Goal: Communication & Community: Answer question/provide support

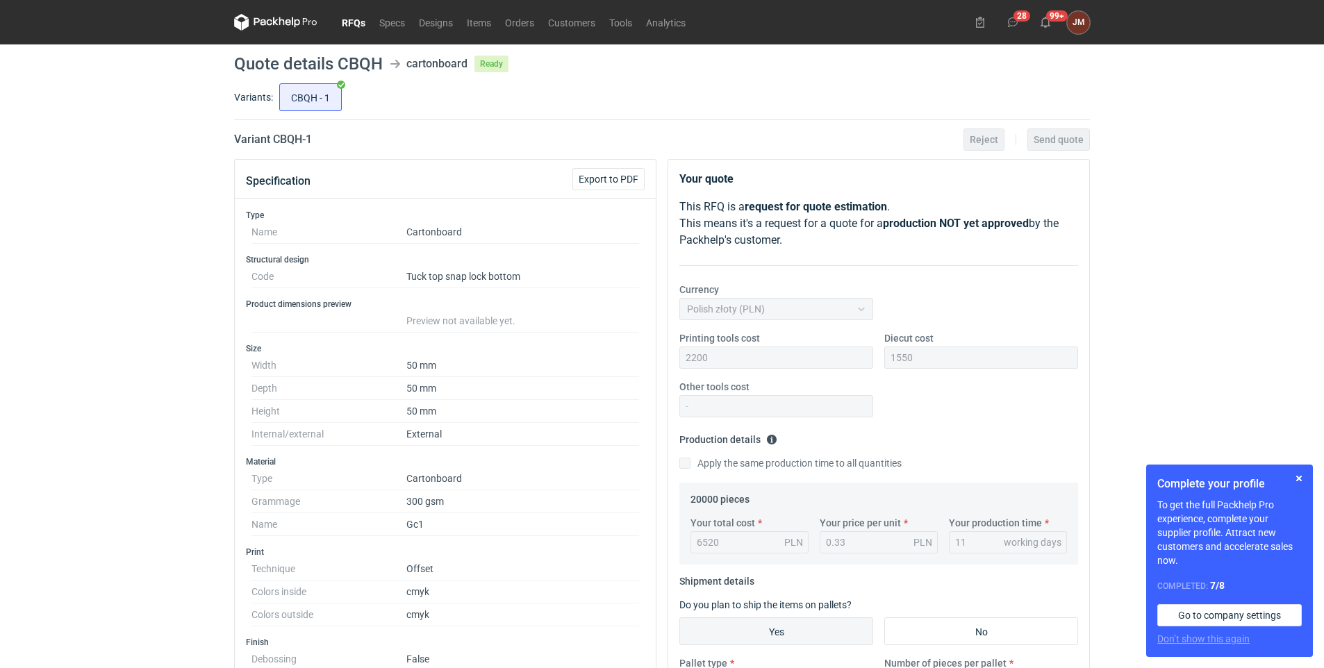
click at [353, 21] on link "RFQs" at bounding box center [354, 22] width 38 height 17
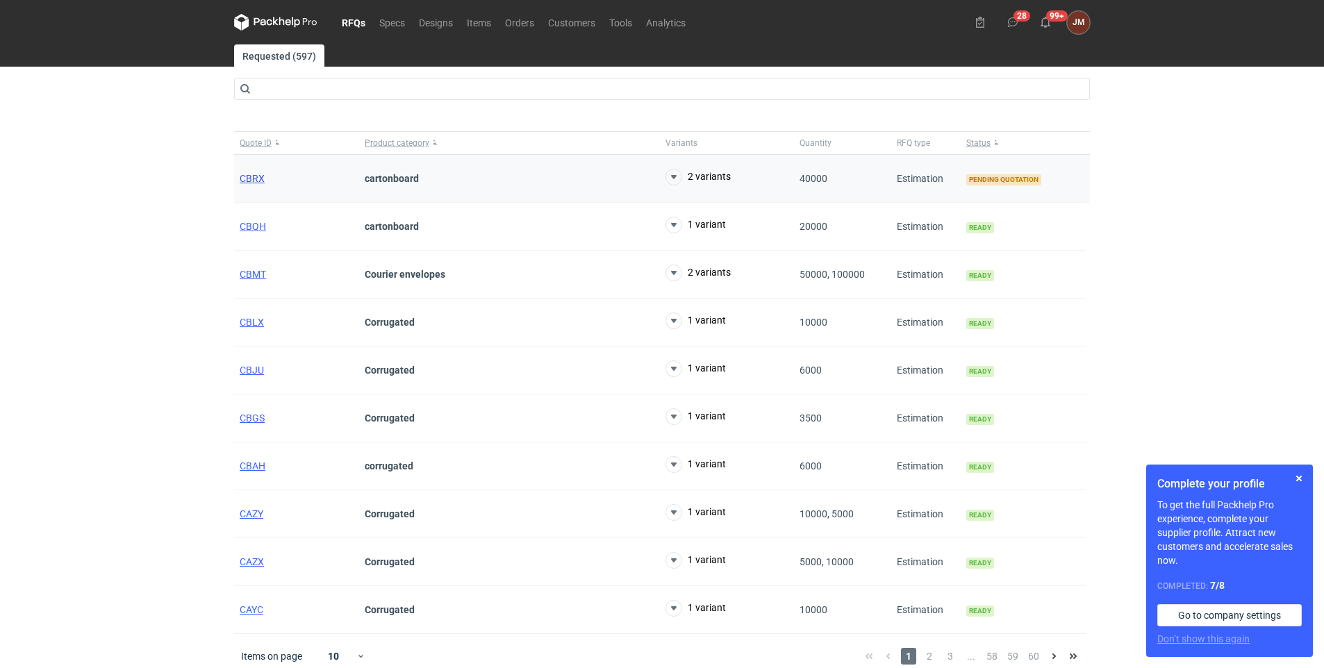
click at [249, 173] on span "CBRX" at bounding box center [252, 178] width 25 height 11
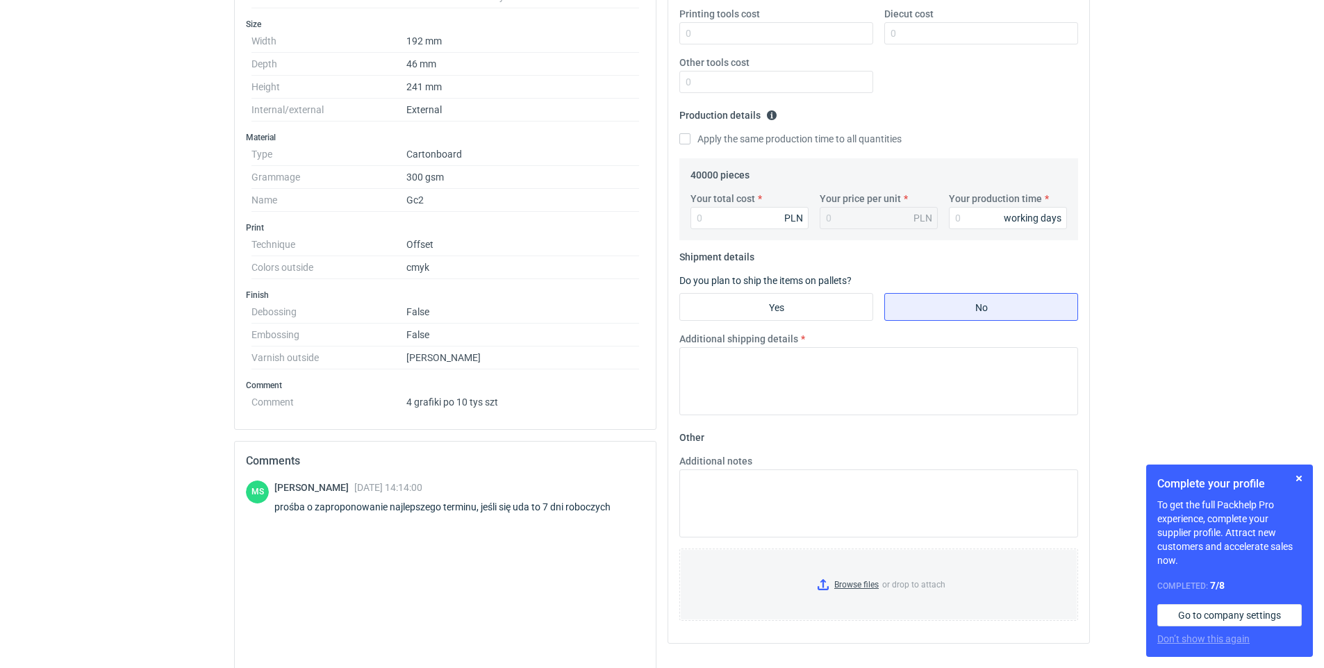
scroll to position [431, 0]
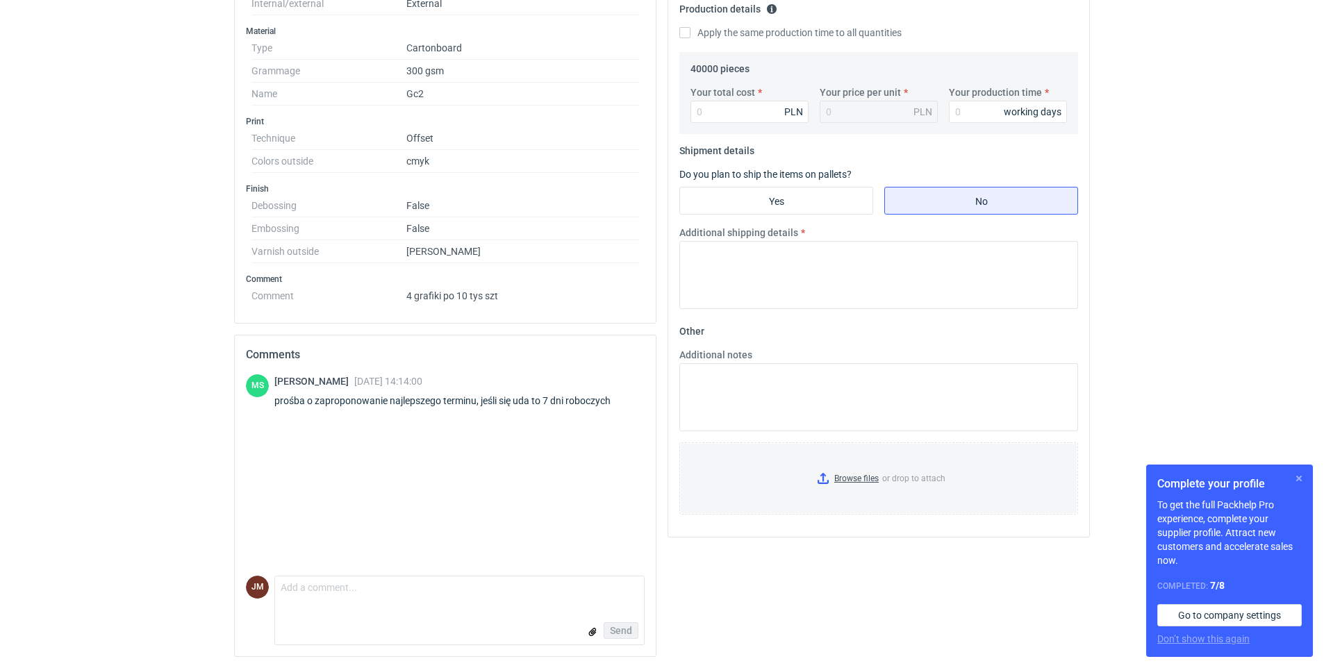
click at [1300, 481] on button "button" at bounding box center [1299, 478] width 17 height 17
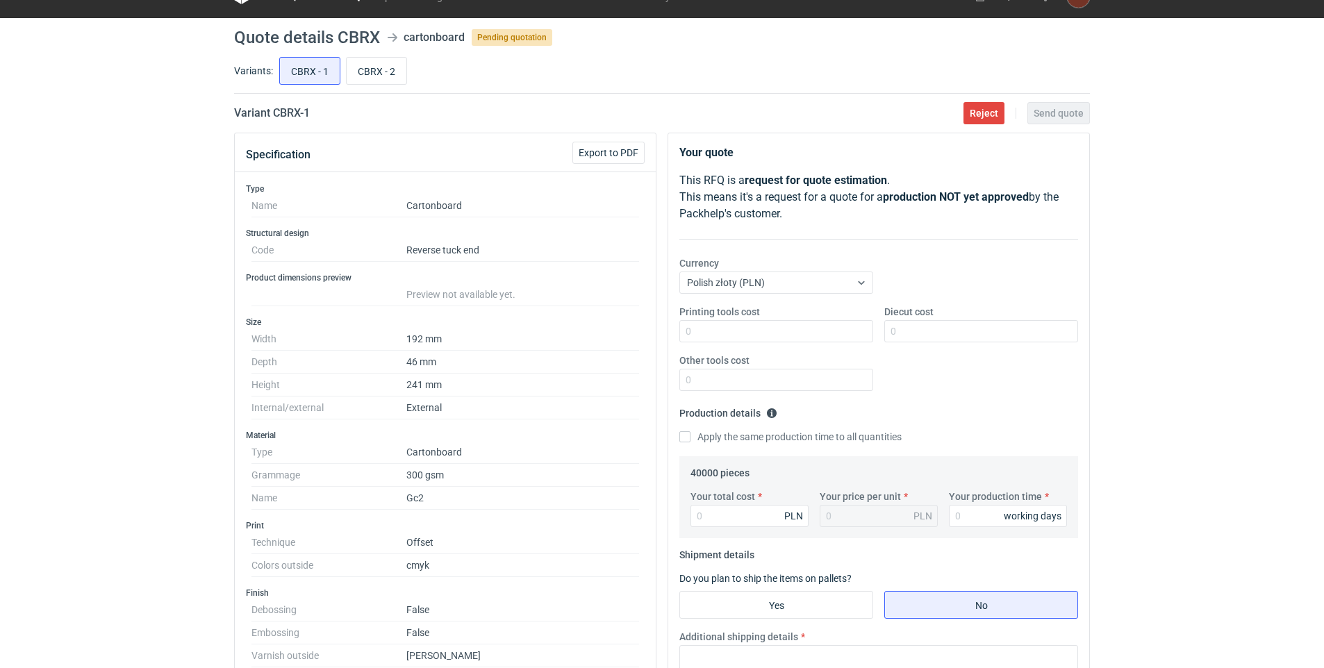
scroll to position [0, 0]
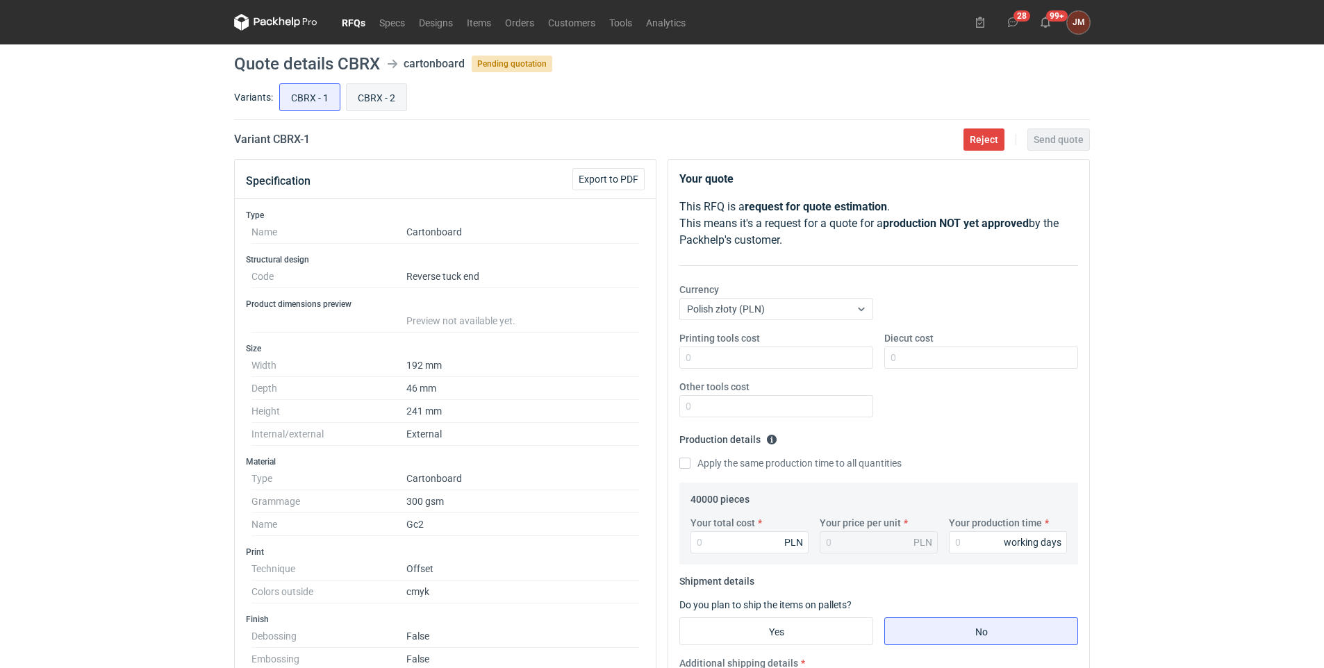
click at [352, 101] on input "CBRX - 2" at bounding box center [377, 97] width 60 height 26
radio input "true"
click at [286, 103] on input "CBRX - 1" at bounding box center [310, 97] width 60 height 26
radio input "true"
click at [390, 96] on input "CBRX - 2" at bounding box center [377, 97] width 60 height 26
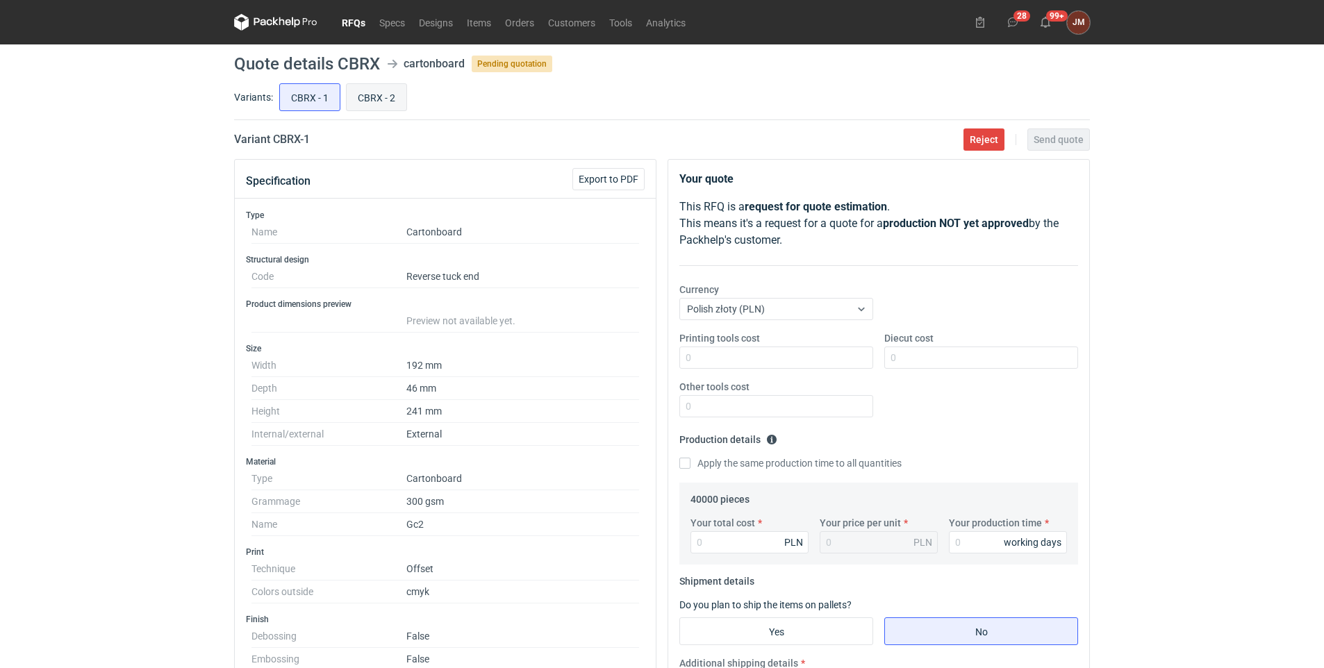
radio input "true"
click at [303, 94] on input "CBRX - 1" at bounding box center [310, 97] width 60 height 26
radio input "true"
click at [370, 92] on input "CBRX - 2" at bounding box center [377, 97] width 60 height 26
radio input "true"
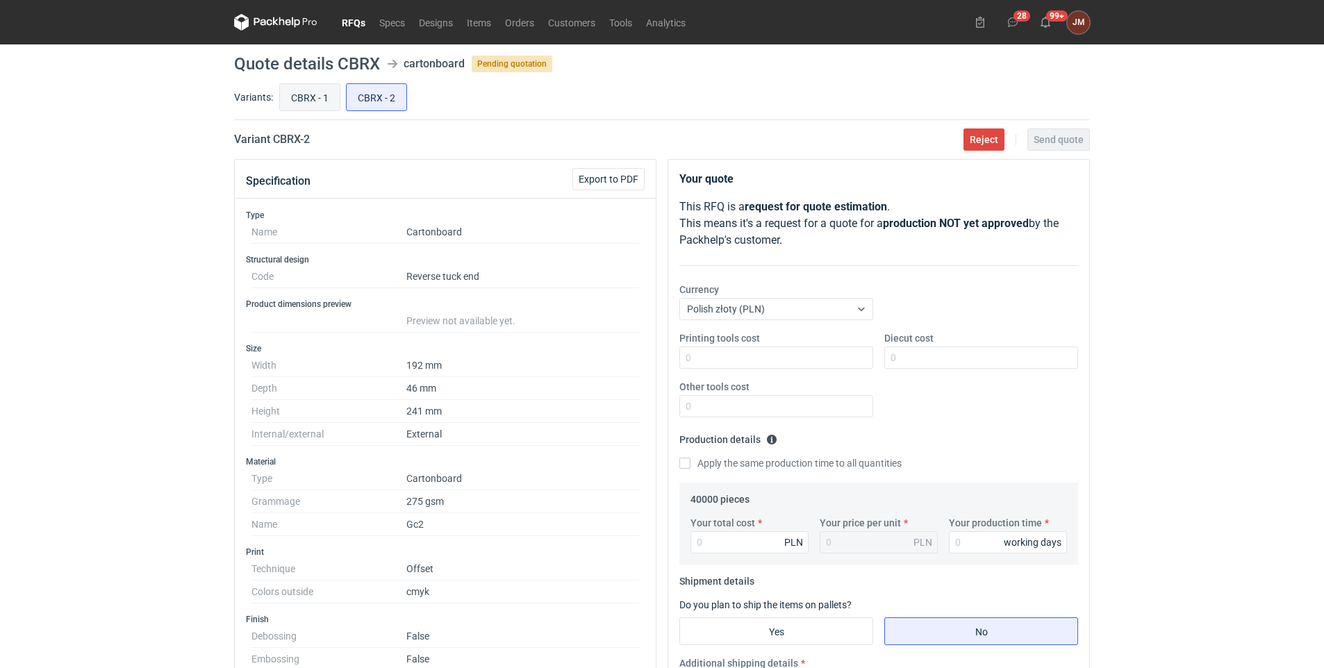
click at [314, 95] on input "CBRX - 1" at bounding box center [310, 97] width 60 height 26
radio input "true"
click at [370, 92] on input "CBRX - 2" at bounding box center [377, 97] width 60 height 26
radio input "true"
click at [290, 97] on input "CBRX - 1" at bounding box center [310, 97] width 60 height 26
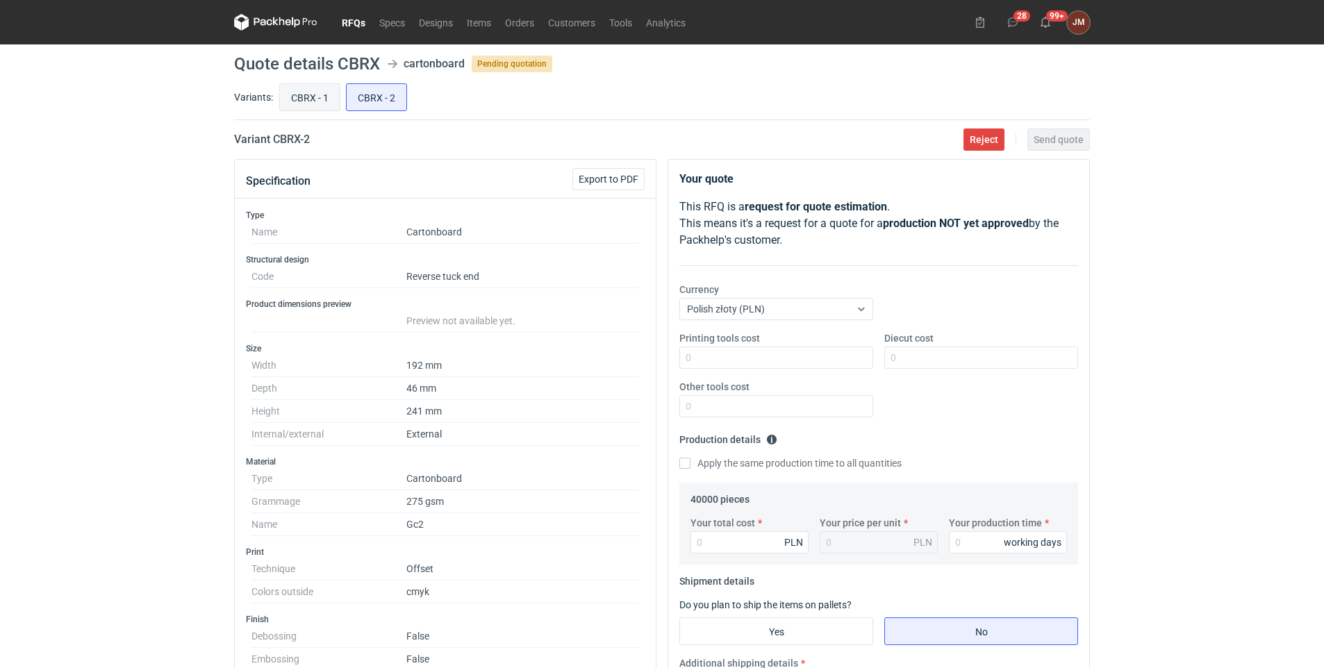
radio input "true"
click at [377, 94] on input "CBRX - 2" at bounding box center [377, 97] width 60 height 26
radio input "true"
click at [290, 97] on input "CBRX - 1" at bounding box center [310, 97] width 60 height 26
radio input "true"
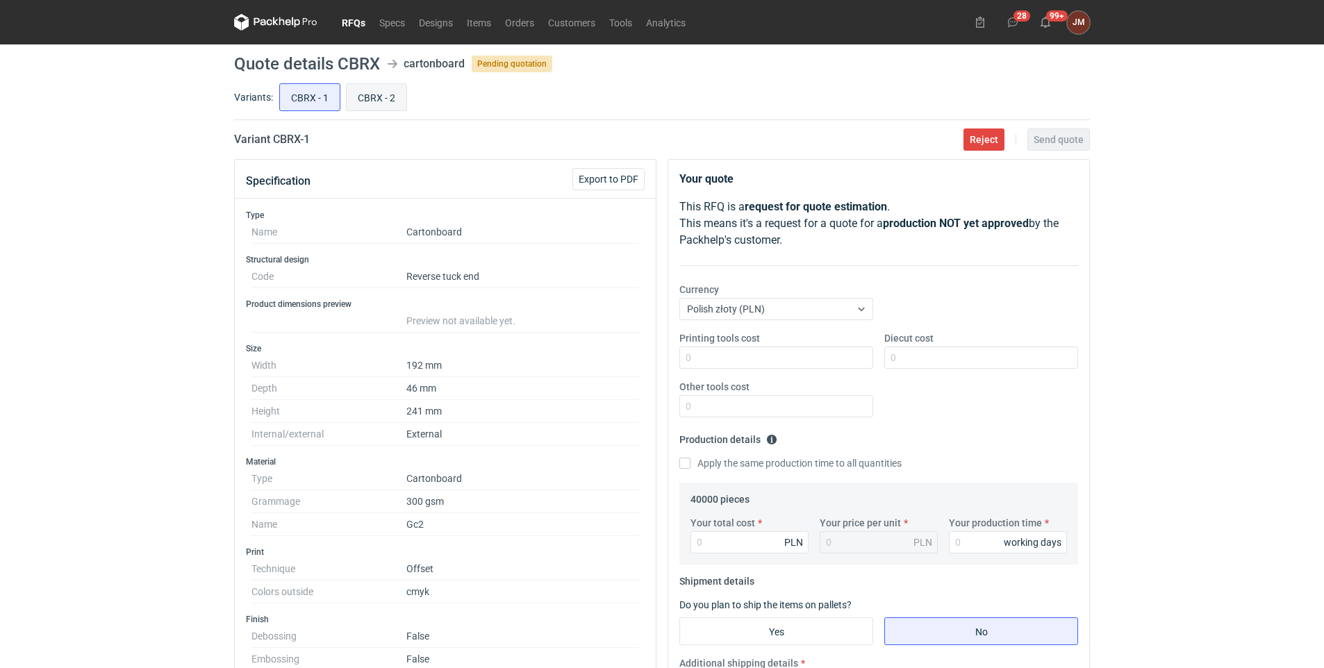
click at [379, 93] on input "CBRX - 2" at bounding box center [377, 97] width 60 height 26
radio input "true"
click at [301, 94] on input "CBRX - 1" at bounding box center [310, 97] width 60 height 26
radio input "true"
click at [379, 96] on input "CBRX - 2" at bounding box center [377, 97] width 60 height 26
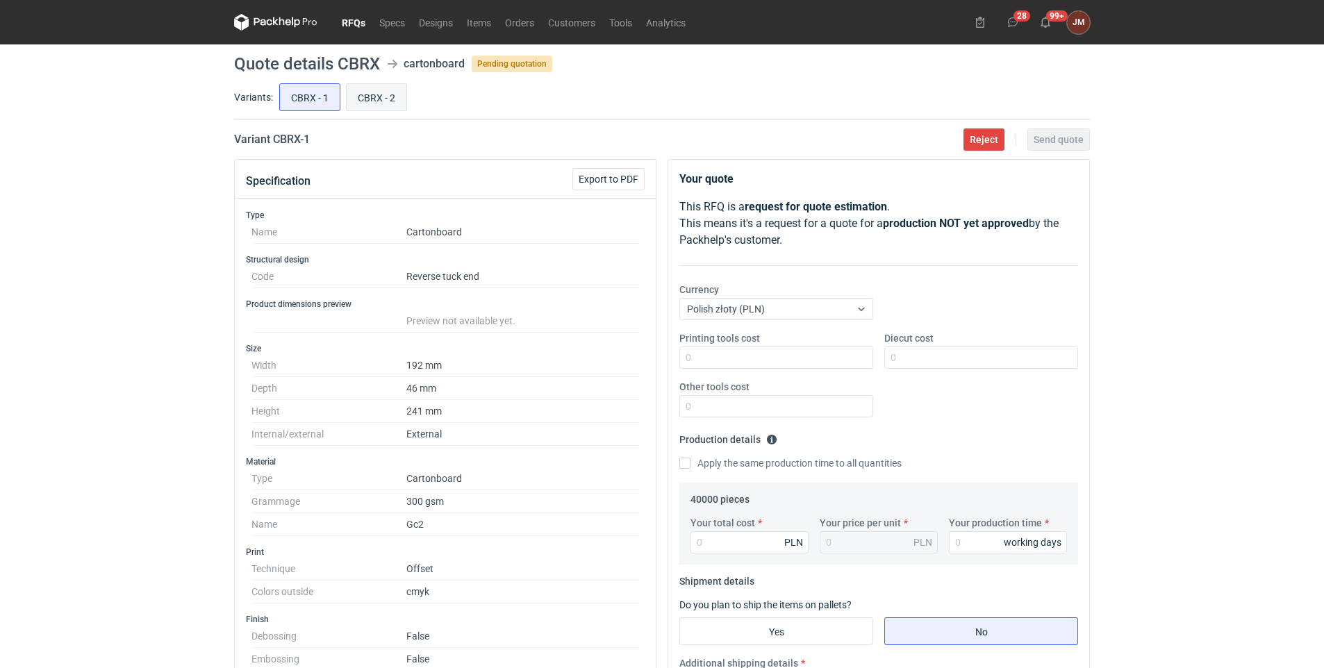
radio input "true"
click at [295, 101] on input "CBRX - 1" at bounding box center [310, 97] width 60 height 26
radio input "true"
click at [365, 97] on input "CBRX - 2" at bounding box center [377, 97] width 60 height 26
radio input "true"
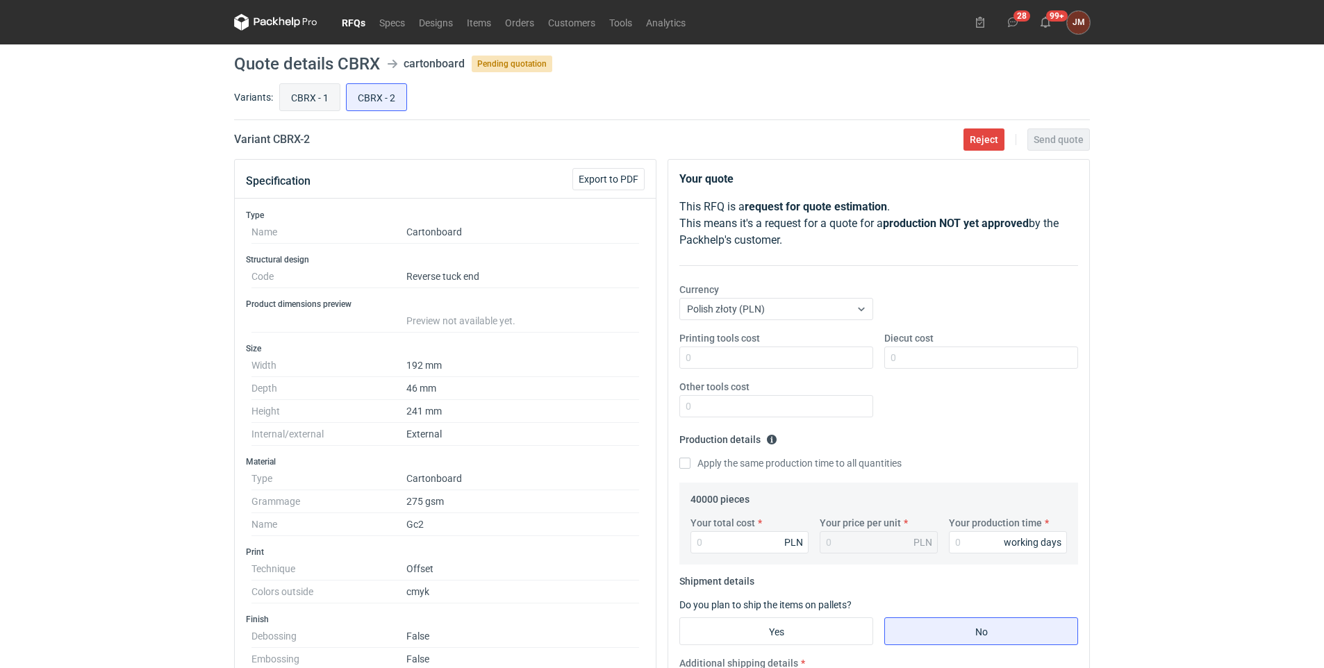
click at [299, 93] on input "CBRX - 1" at bounding box center [310, 97] width 60 height 26
radio input "true"
click at [378, 97] on input "CBRX - 2" at bounding box center [377, 97] width 60 height 26
radio input "true"
click at [295, 103] on input "CBRX - 1" at bounding box center [310, 97] width 60 height 26
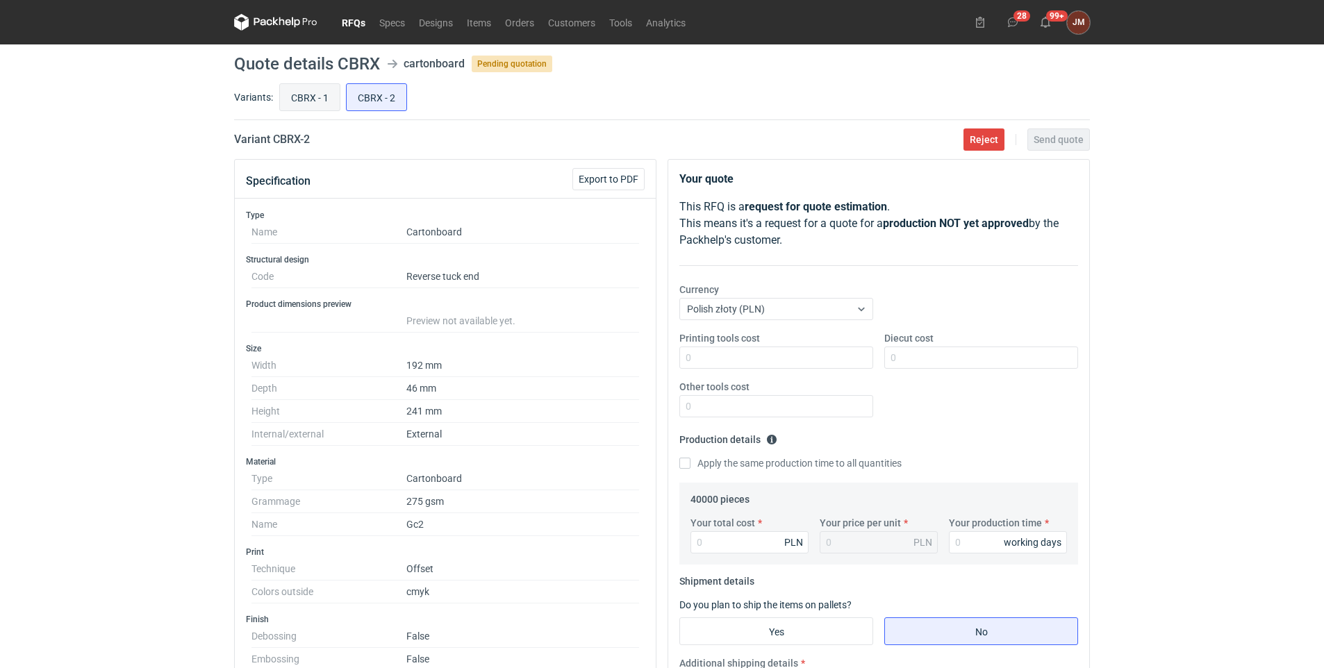
radio input "true"
click at [381, 98] on input "CBRX - 2" at bounding box center [377, 97] width 60 height 26
radio input "true"
click at [313, 96] on input "CBRX - 1" at bounding box center [310, 97] width 60 height 26
radio input "true"
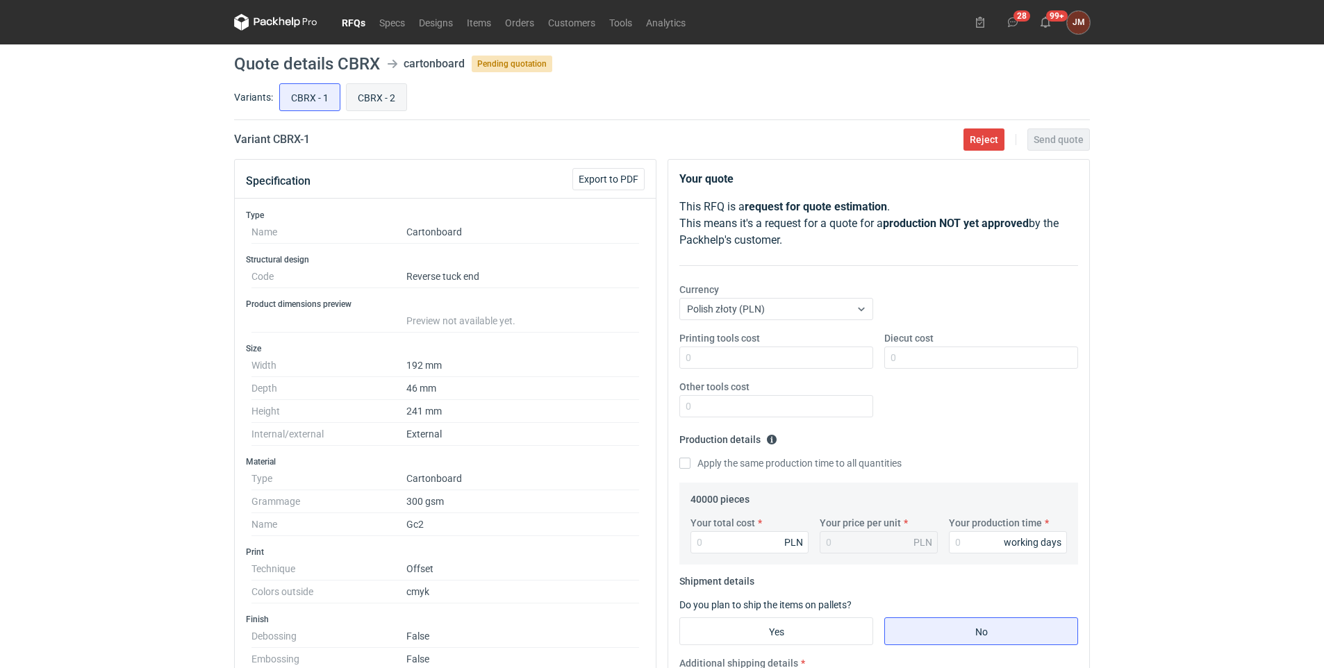
click at [373, 97] on input "CBRX - 2" at bounding box center [377, 97] width 60 height 26
radio input "true"
click at [328, 92] on input "CBRX - 1" at bounding box center [310, 97] width 60 height 26
radio input "true"
click at [615, 23] on link "Tools" at bounding box center [620, 22] width 37 height 17
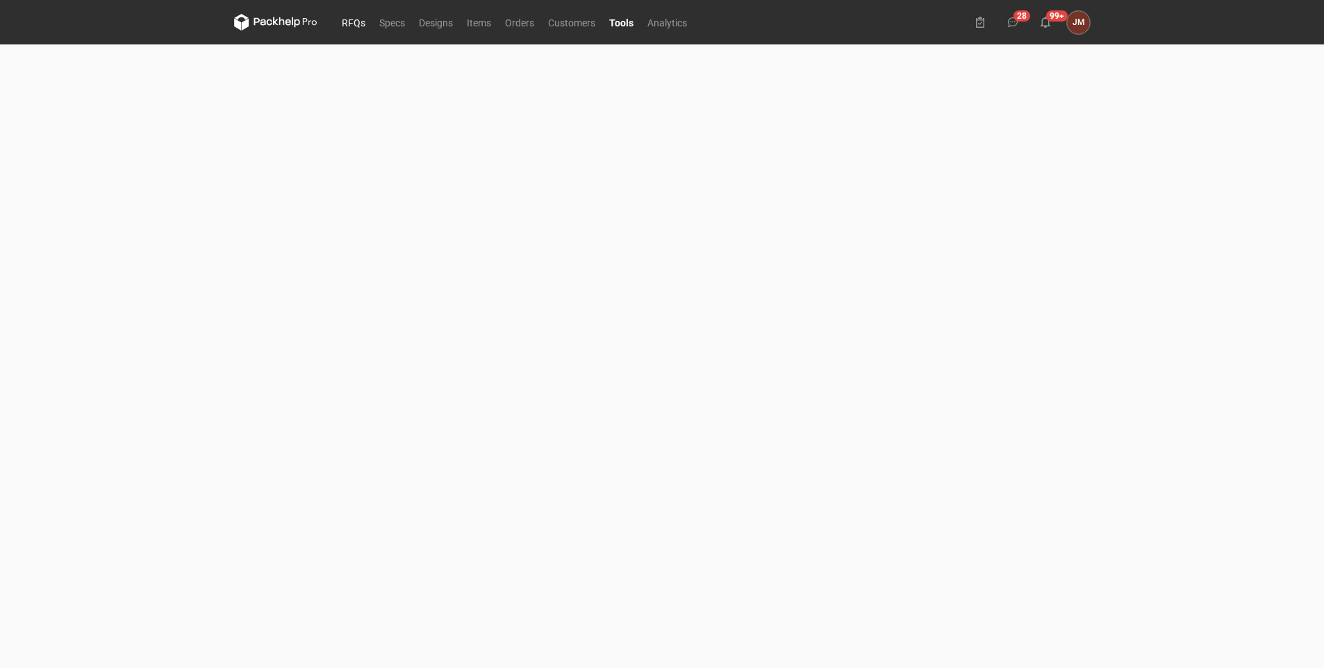
click at [351, 19] on link "RFQs" at bounding box center [354, 22] width 38 height 17
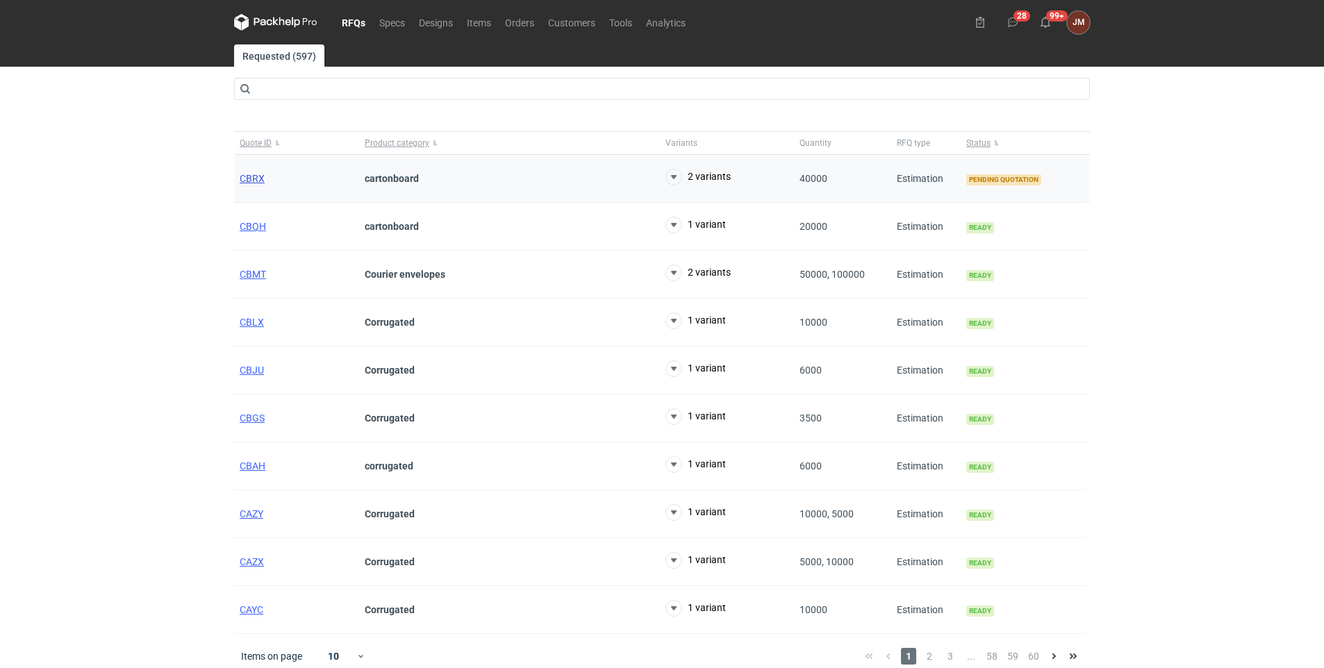
click at [253, 175] on span "CBRX" at bounding box center [252, 178] width 25 height 11
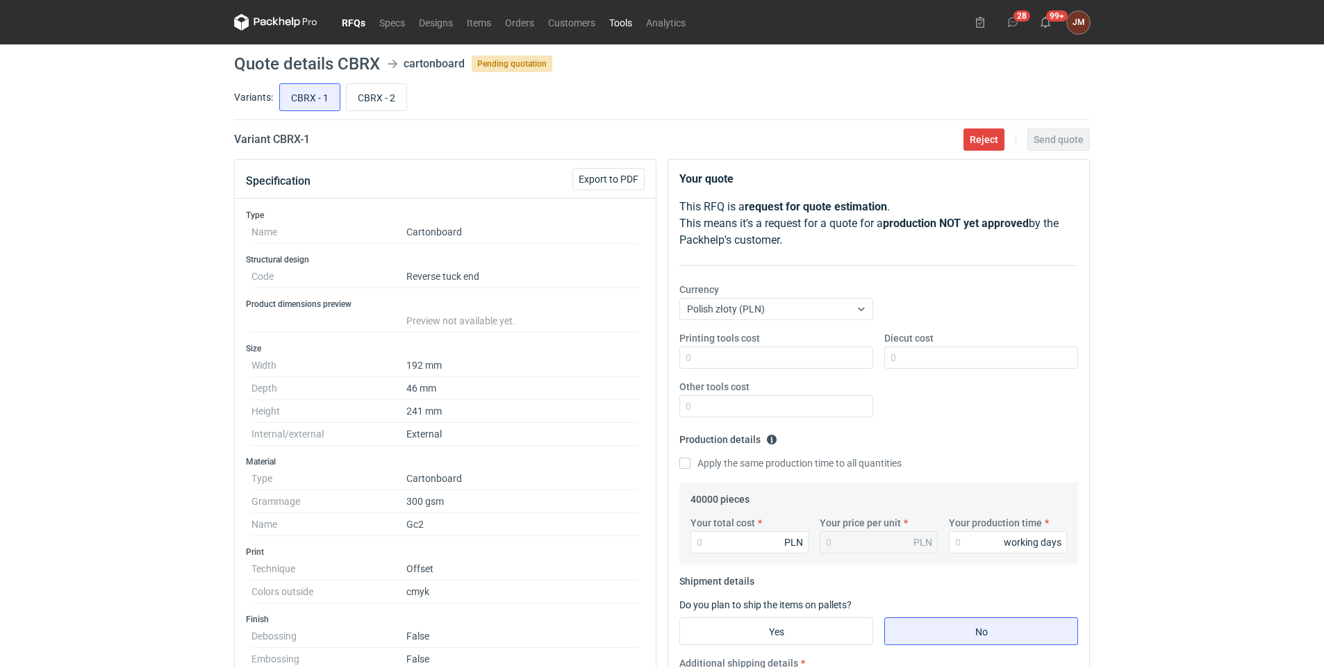
click at [623, 21] on link "Tools" at bounding box center [620, 22] width 37 height 17
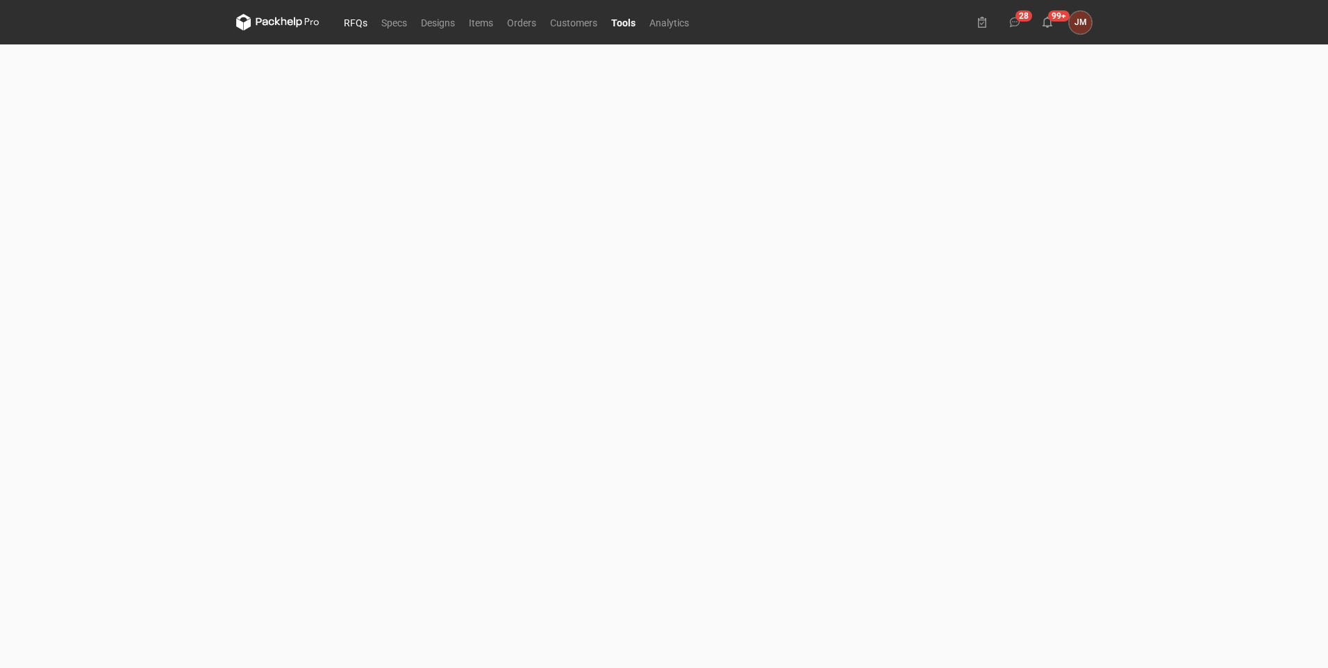
click at [354, 23] on link "RFQs" at bounding box center [356, 22] width 38 height 17
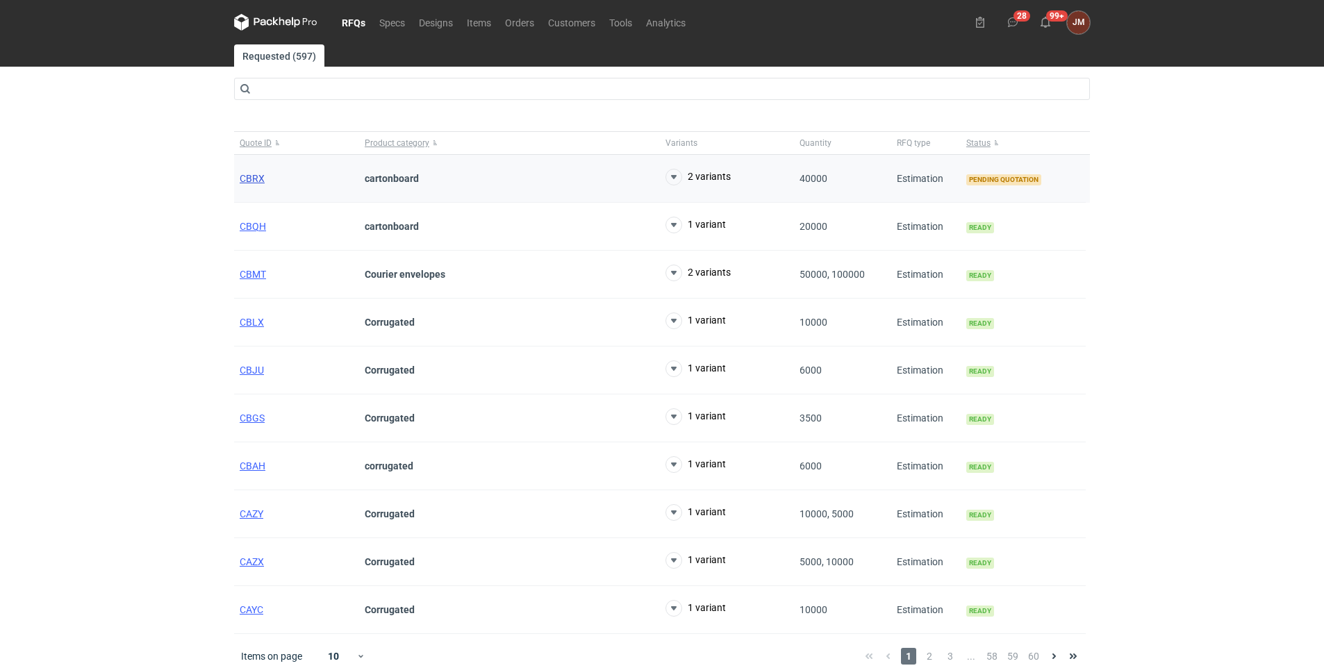
click at [247, 177] on span "CBRX" at bounding box center [252, 178] width 25 height 11
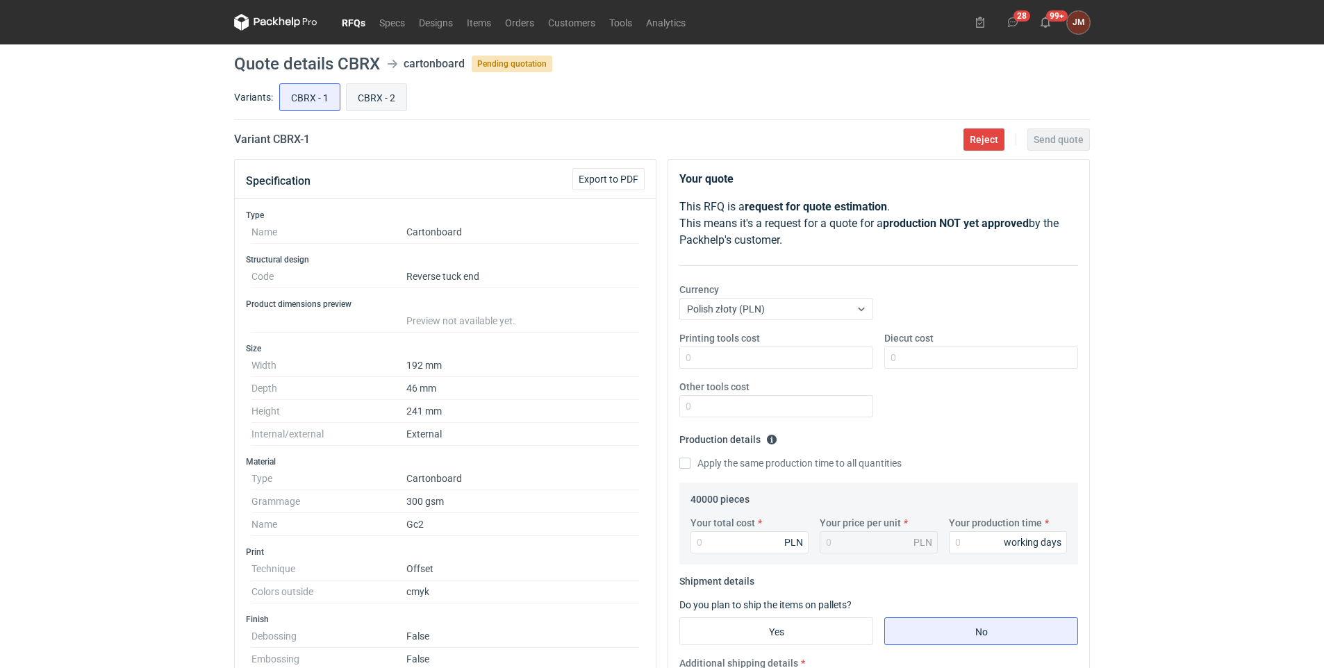
click at [370, 93] on input "CBRX - 2" at bounding box center [377, 97] width 60 height 26
radio input "true"
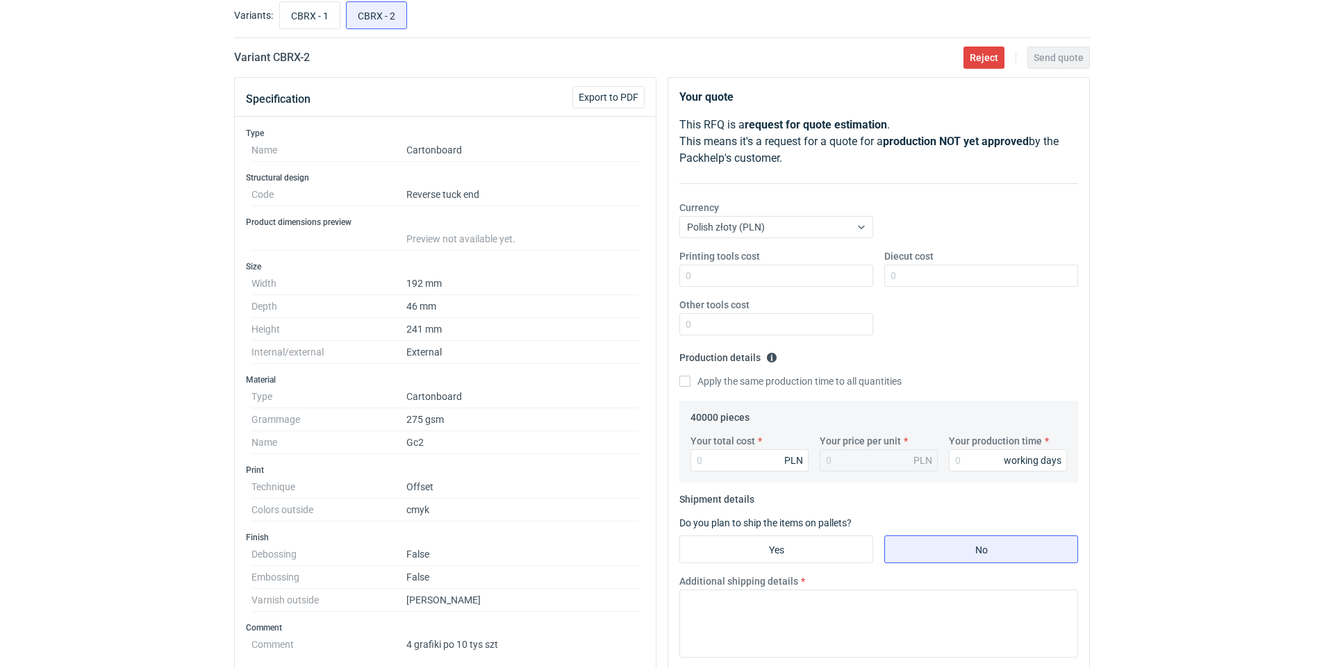
scroll to position [83, 0]
click at [305, 15] on input "CBRX - 1" at bounding box center [310, 14] width 60 height 26
radio input "true"
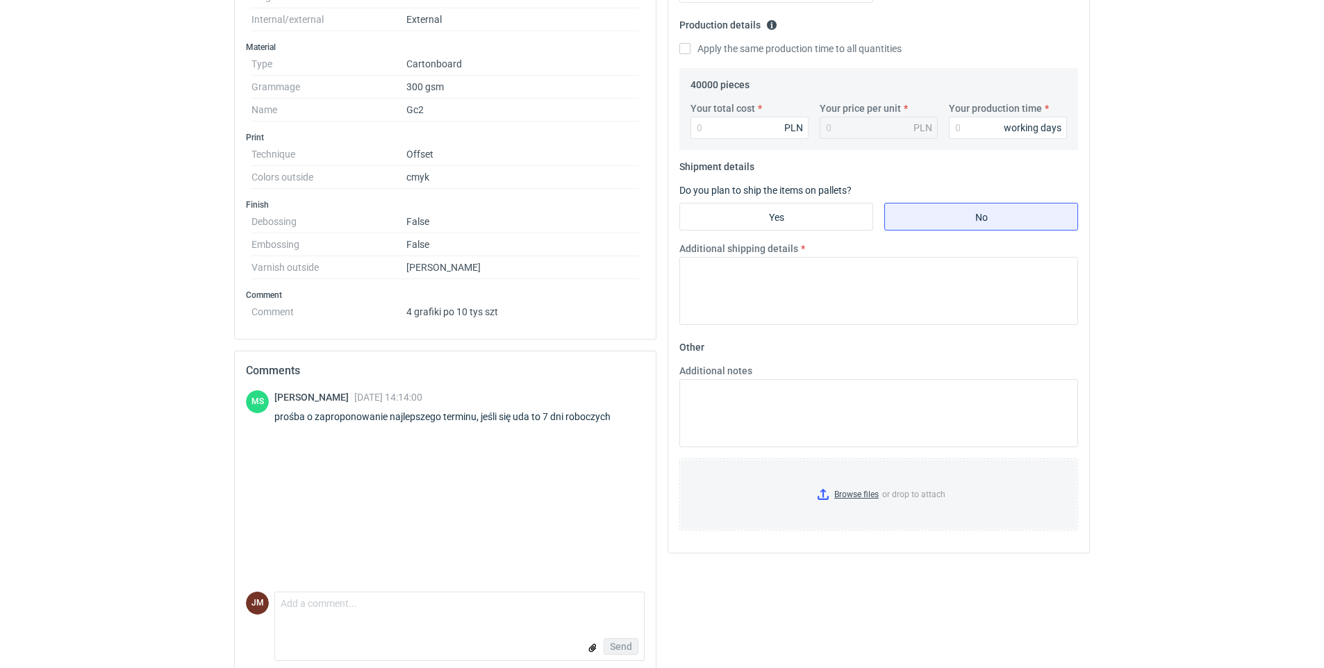
scroll to position [431, 0]
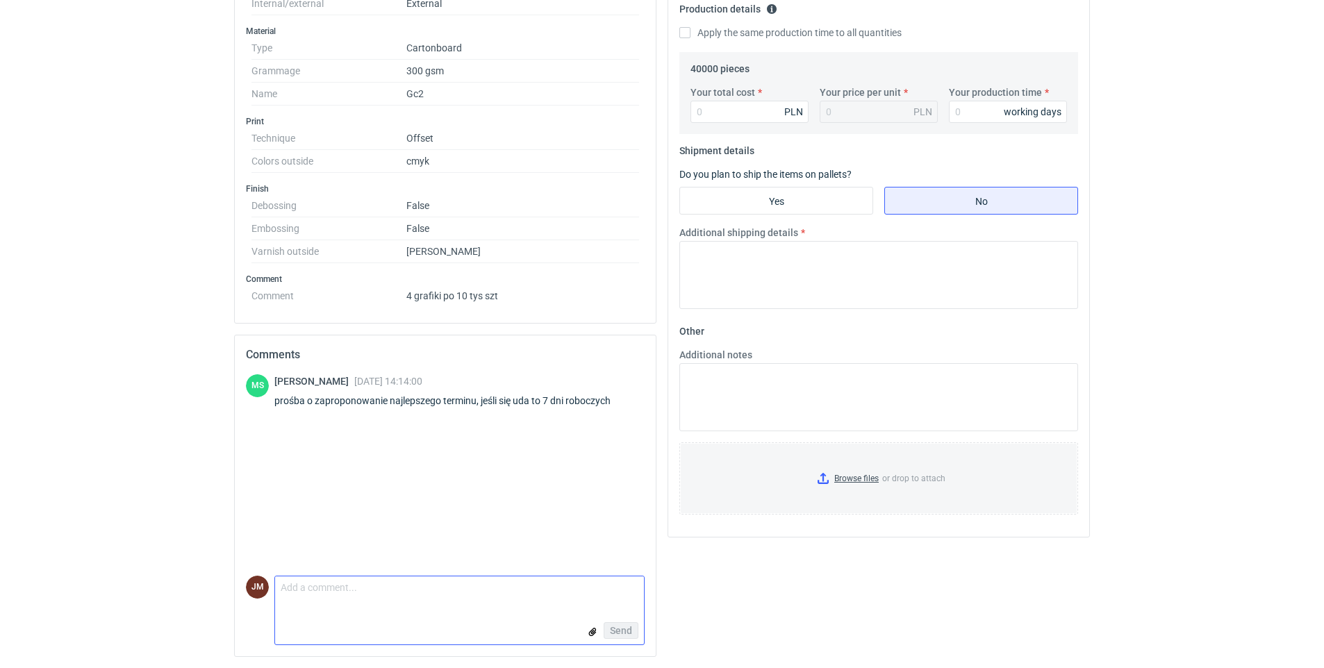
click at [389, 600] on textarea "Comment message" at bounding box center [459, 591] width 369 height 29
click at [563, 576] on textarea "dzień dobry Panie Macieju, zleciłam do wyceny, aczkolwiek pragne zaznaczyć, że …" at bounding box center [459, 586] width 369 height 39
click at [530, 593] on textarea "dzień dobry Panie Macieju, zleciłam do wyceny, aczkolwiek pragnę zaznaczyć, że …" at bounding box center [459, 586] width 369 height 39
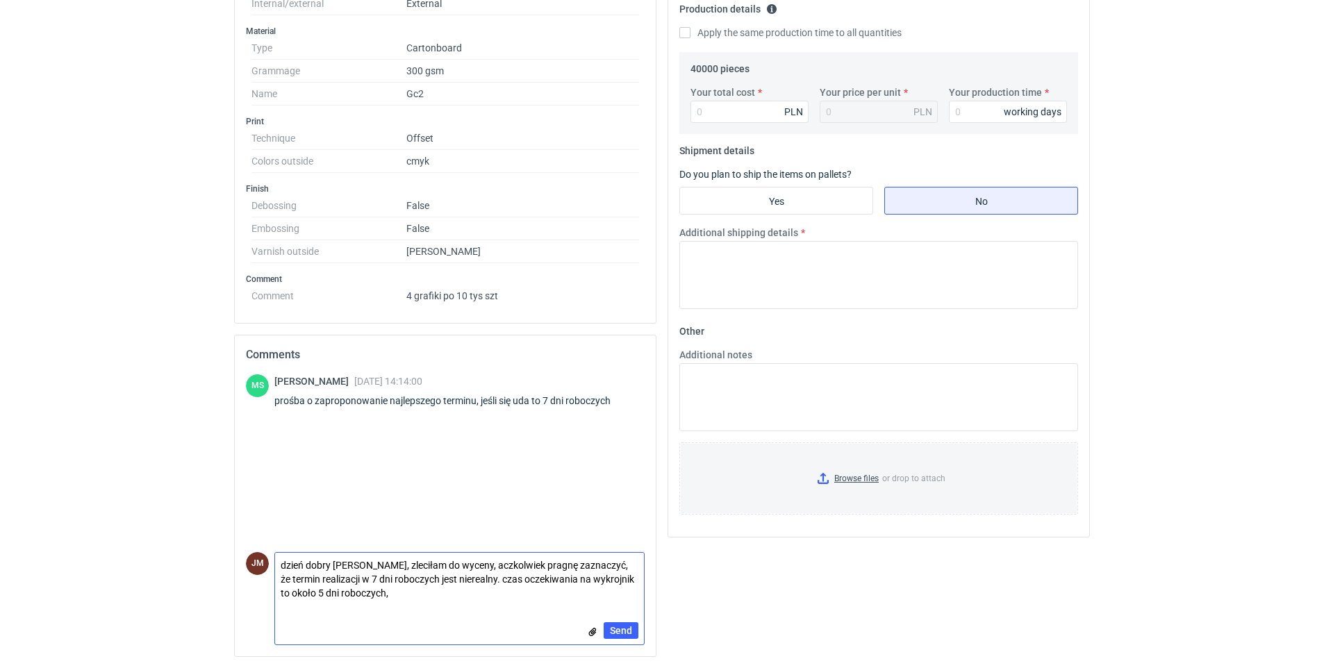
click at [498, 577] on textarea "dzień dobry Panie Macieju, zleciłam do wyceny, aczkolwiek pragnę zaznaczyć, że …" at bounding box center [459, 579] width 369 height 53
click at [495, 597] on textarea "dzień dobry Panie Macieju, zleciłam do wyceny, aczkolwiek pragnę zaznaczyć, że …" at bounding box center [459, 579] width 369 height 53
click at [433, 593] on textarea "dzień dobry Panie Macieju, zleciłam do wyceny, aczkolwiek pragnę zaznaczyć, że …" at bounding box center [459, 579] width 369 height 53
drag, startPoint x: 568, startPoint y: 595, endPoint x: 383, endPoint y: 598, distance: 184.1
click at [383, 598] on textarea "dzień dobry Panie Macieju, zleciłam do wyceny, aczkolwiek pragnę zaznaczyć, że …" at bounding box center [459, 579] width 369 height 53
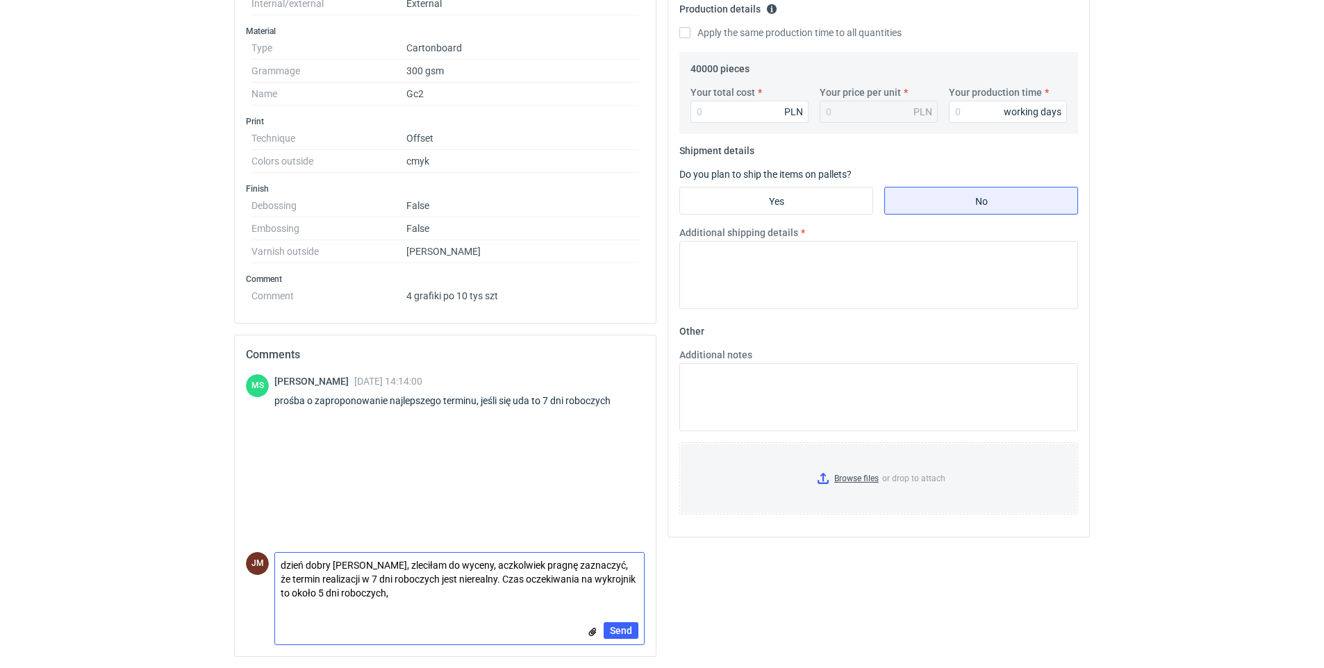
click at [626, 577] on textarea "dzień dobry Panie Macieju, zleciłam do wyceny, aczkolwiek pragnę zaznaczyć, że …" at bounding box center [459, 579] width 369 height 53
click at [474, 596] on textarea "dzień dobry Panie Macieju, zleciłam do wyceny, aczkolwiek pragnę zaznaczyć, że …" at bounding box center [459, 579] width 369 height 53
click at [286, 564] on textarea "dzień dobry Panie Macieju, zleciłam do wyceny, aczkolwiek pragnę zaznaczyć, że …" at bounding box center [459, 579] width 369 height 53
click at [572, 595] on textarea "Dzień dobry Panie Macieju, zleciłam do wyceny, aczkolwiek pragnę zaznaczyć, że …" at bounding box center [459, 579] width 369 height 53
click at [388, 579] on textarea "Dzień dobry Panie Macieju, zleciłam do wyceny, aczkolwiek pragnę zaznaczyć, że …" at bounding box center [459, 572] width 369 height 67
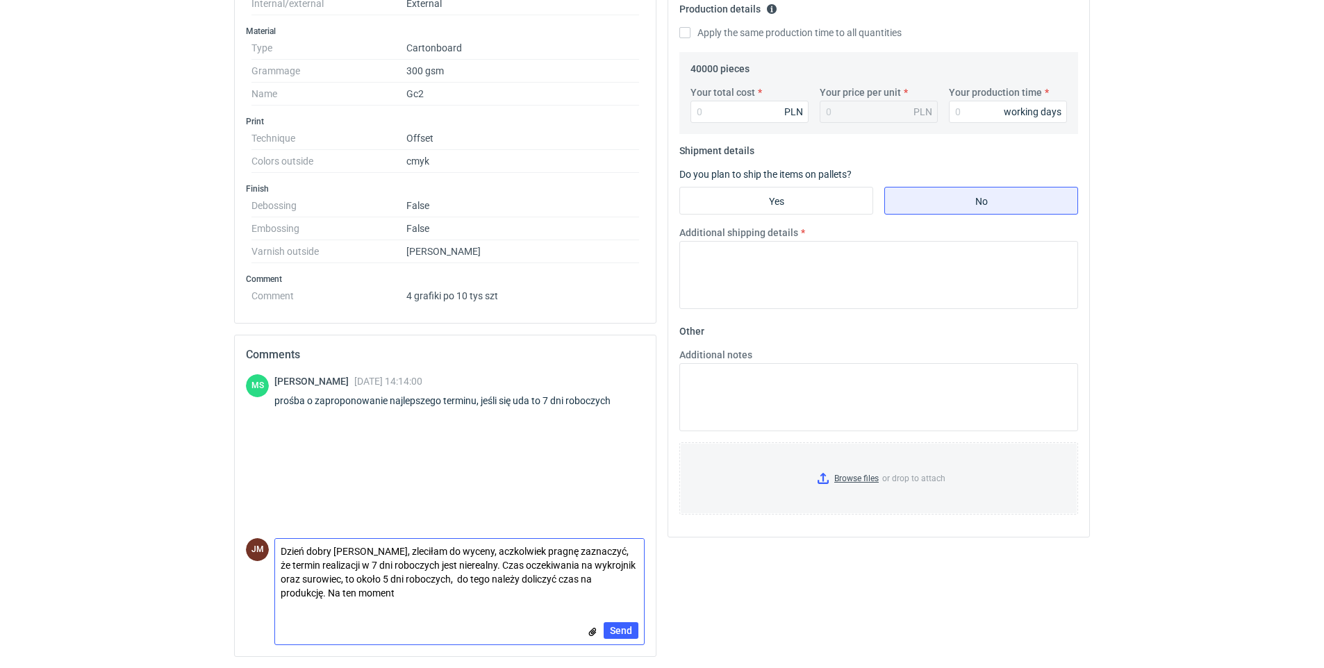
click at [432, 593] on textarea "Dzień dobry Panie Macieju, zleciłam do wyceny, aczkolwiek pragnę zaznaczyć, że …" at bounding box center [459, 572] width 369 height 67
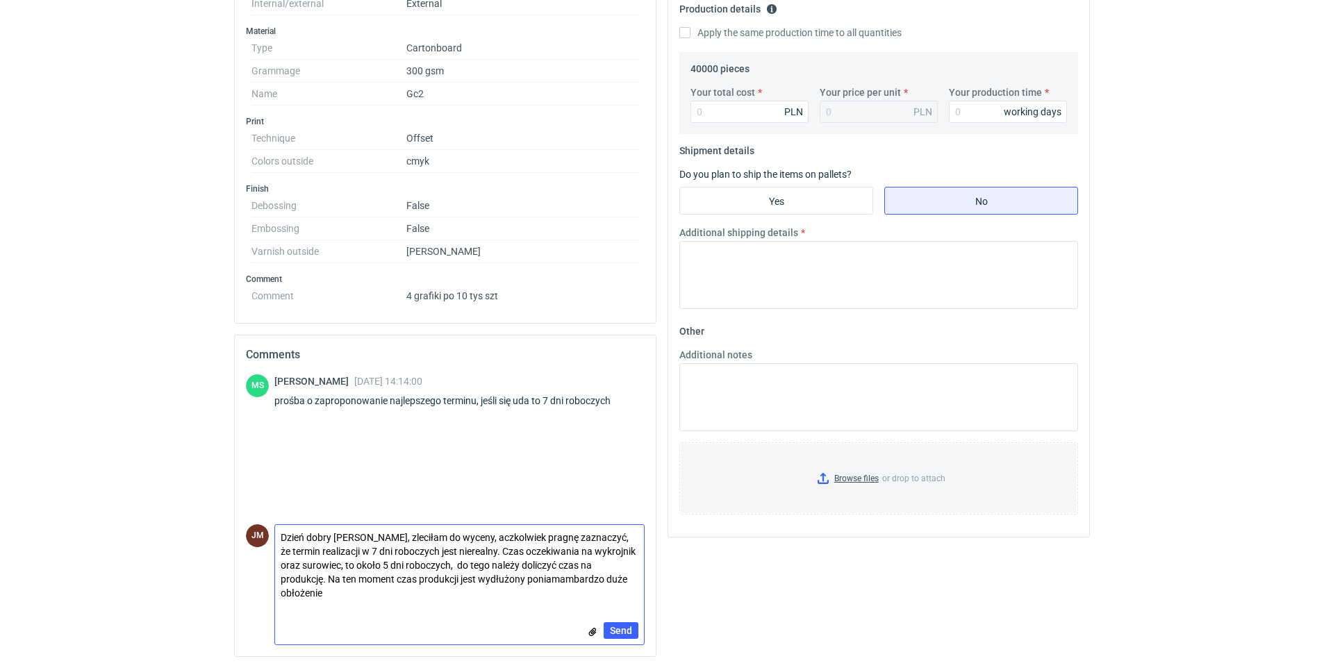
click at [553, 578] on textarea "Dzień dobry Panie Macieju, zleciłam do wyceny, aczkolwiek pragnę zaznaczyć, że …" at bounding box center [459, 565] width 369 height 81
click at [595, 579] on textarea "Dzień dobry Panie Macieju, zleciłam do wyceny, aczkolwiek pragnę zaznaczyć, że …" at bounding box center [459, 565] width 369 height 81
click at [436, 590] on textarea "Dzień dobry Panie Macieju, zleciłam do wyceny, aczkolwiek pragnę zaznaczyć, że …" at bounding box center [459, 565] width 369 height 81
click at [383, 596] on textarea "Dzień dobry Panie Macieju, zleciłam do wyceny, aczkolwiek pragnę zaznaczyć, że …" at bounding box center [459, 565] width 369 height 81
click at [387, 563] on textarea "Dzień dobry Panie Macieju, zleciłam do wyceny, aczkolwiek pragnę zaznaczyć, że …" at bounding box center [459, 565] width 369 height 81
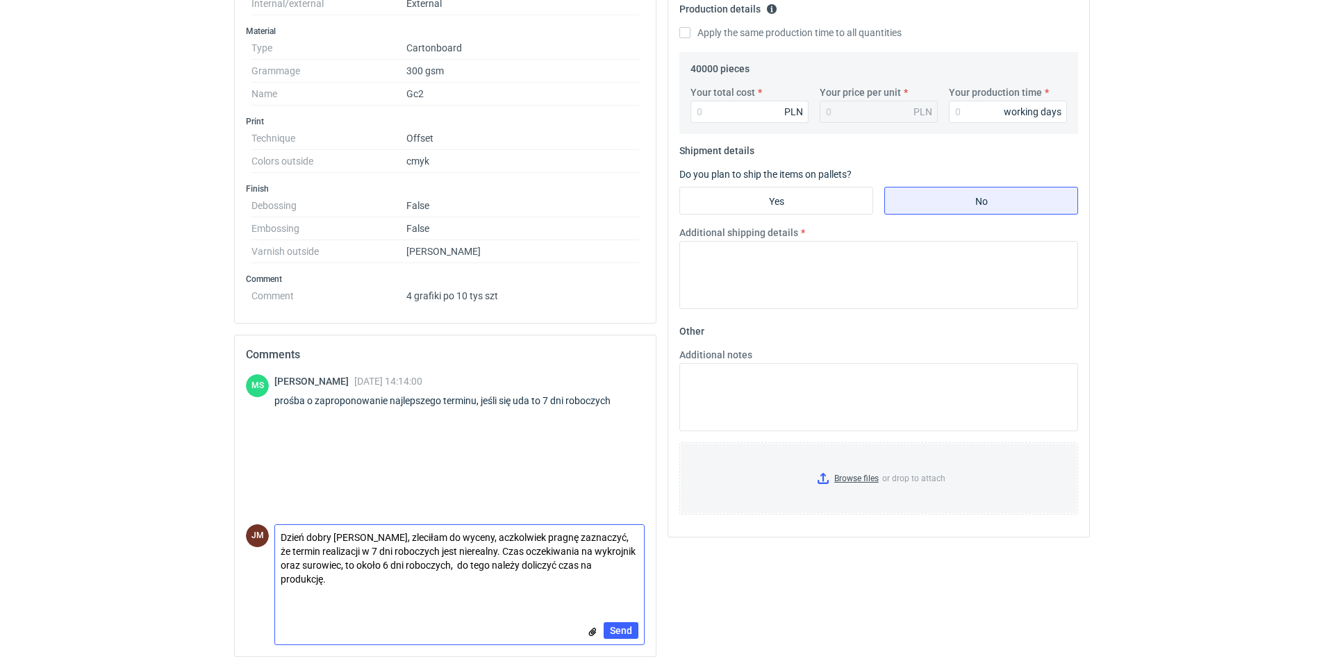
click at [376, 587] on textarea "Dzień dobry Panie Macieju, zleciłam do wyceny, aczkolwiek pragnę zaznaczyć, że …" at bounding box center [459, 565] width 369 height 81
click at [383, 561] on textarea "Dzień dobry Panie Macieju, zleciłam do wyceny, aczkolwiek pragnę zaznaczyć, że …" at bounding box center [459, 565] width 369 height 81
click at [361, 586] on textarea "Dzień dobry Panie Macieju, zleciłam do wyceny, aczkolwiek pragnę zaznaczyć, że …" at bounding box center [459, 565] width 369 height 81
click at [397, 535] on textarea "Dzień dobry Panie Macieju, zleciłam do wyceny, aczkolwiek pragnę zaznaczyć, że …" at bounding box center [459, 565] width 369 height 81
click at [485, 536] on textarea "Dzień dobry Panie Macieju, zleciłam do wyceny, aczkolwiek pragnę zaznaczyć, że …" at bounding box center [459, 565] width 369 height 81
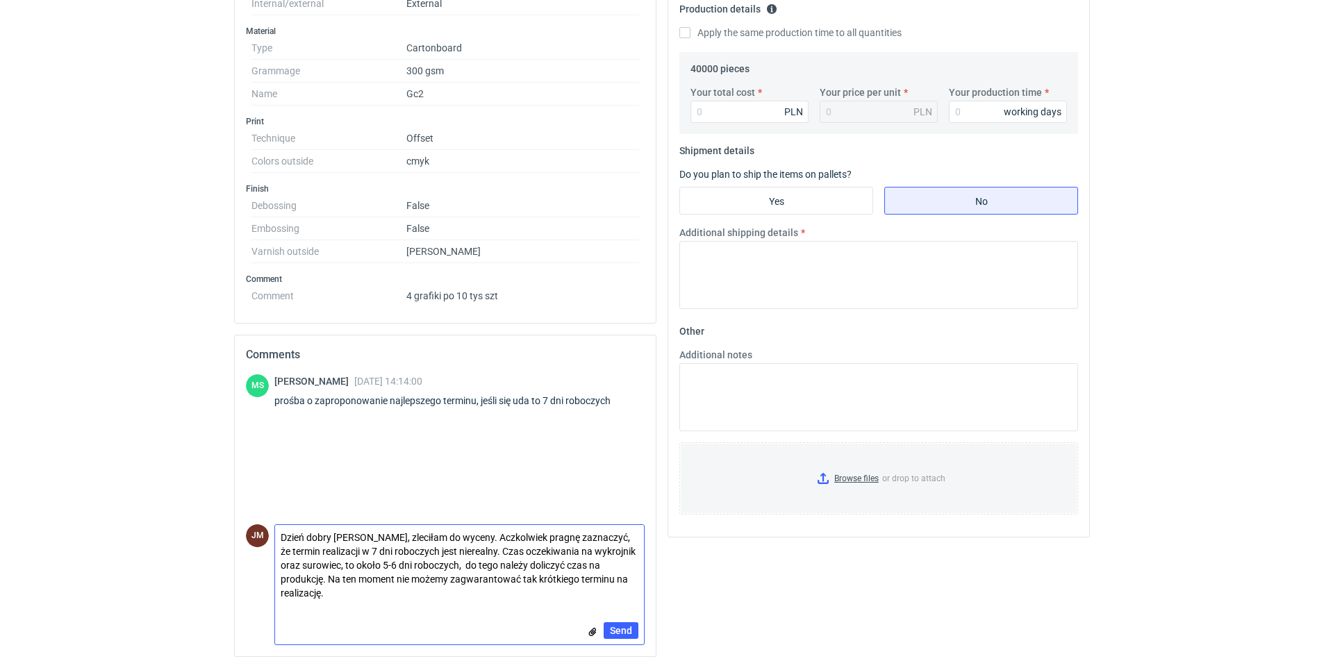
click at [338, 590] on textarea "Dzień dobry Panie Macieju, zleciłam do wyceny. Aczkolwiek pragnę zaznaczyć, że …" at bounding box center [459, 565] width 369 height 81
type textarea "Dzień dobry Panie Macieju, zleciłam do wyceny. Aczkolwiek pragnę zaznaczyć, że …"
click at [625, 629] on span "Send" at bounding box center [621, 631] width 22 height 10
